Goal: Navigation & Orientation: Go to known website

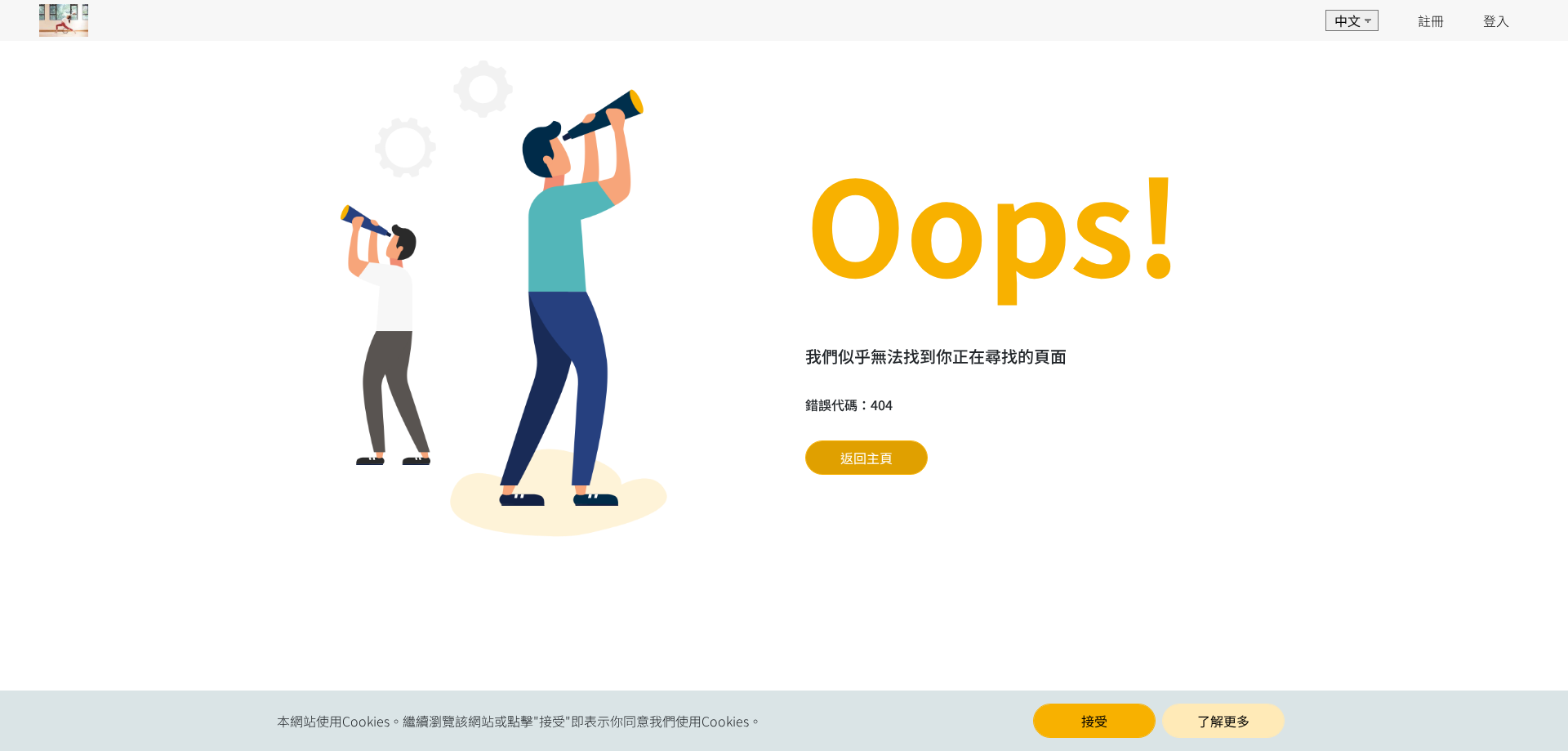
click at [889, 453] on span "返回主頁" at bounding box center [866, 457] width 52 height 19
click at [853, 451] on span "返回主頁" at bounding box center [866, 457] width 52 height 19
